Goal: Transaction & Acquisition: Purchase product/service

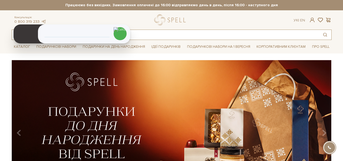
click at [166, 35] on input "text" at bounding box center [165, 35] width 307 height 10
type input "ю"
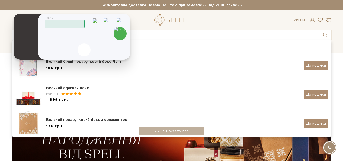
click at [122, 19] on img at bounding box center [120, 22] width 8 height 9
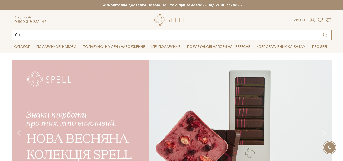
click at [71, 34] on input "бо" at bounding box center [165, 35] width 307 height 10
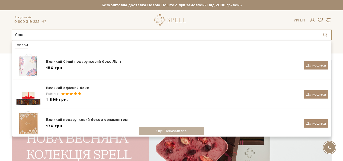
type input "бокс"
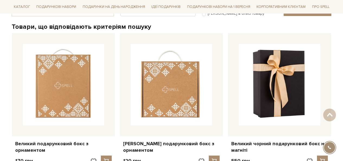
scroll to position [217, 0]
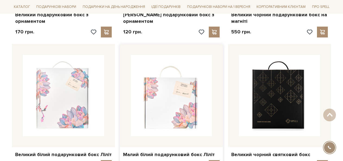
click at [185, 90] on img at bounding box center [171, 95] width 81 height 81
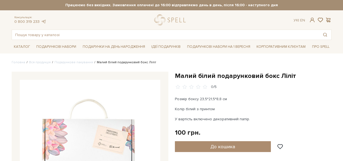
click at [206, 73] on h1 "Малий білий подарунковий бокс Ліліт" at bounding box center [253, 76] width 157 height 8
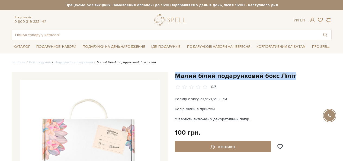
click at [206, 73] on h1 "Малий білий подарунковий бокс Ліліт" at bounding box center [253, 76] width 157 height 8
copy div "Малий білий подарунковий бокс Ліліт"
